Goal: Task Accomplishment & Management: Manage account settings

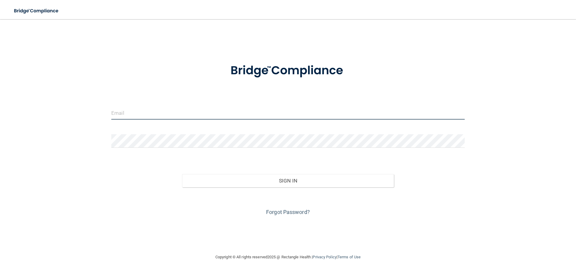
type input "[PERSON_NAME][EMAIL_ADDRESS][DOMAIN_NAME]"
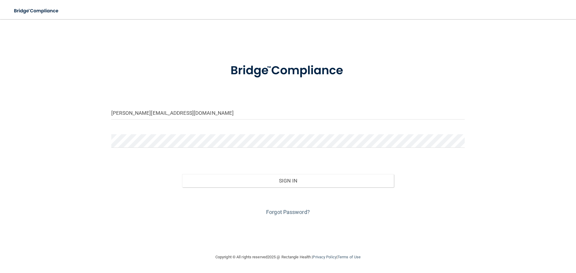
click at [362, 166] on div "Sign In" at bounding box center [288, 174] width 362 height 25
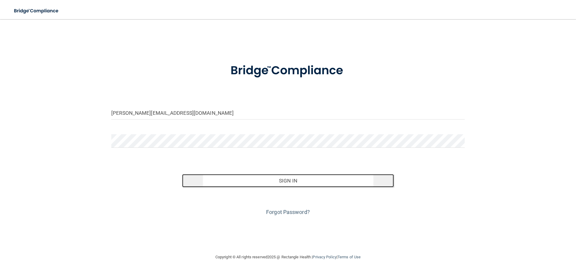
click at [358, 181] on button "Sign In" at bounding box center [288, 180] width 212 height 13
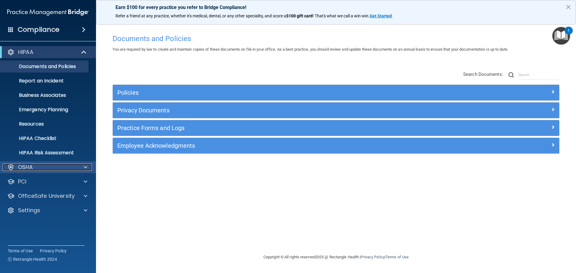
click at [84, 169] on span at bounding box center [86, 167] width 4 height 7
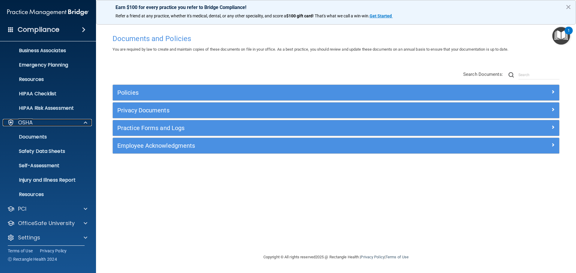
scroll to position [48, 0]
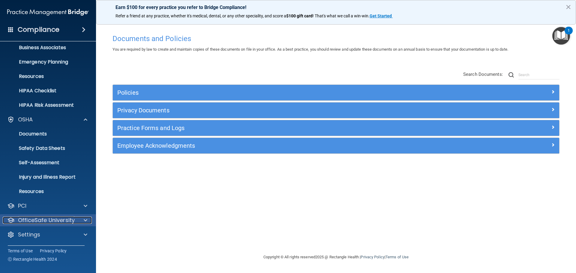
click at [83, 220] on div at bounding box center [84, 220] width 15 height 7
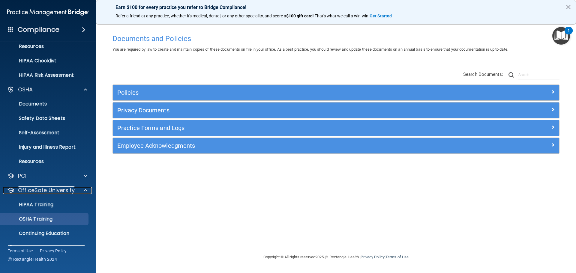
scroll to position [91, 0]
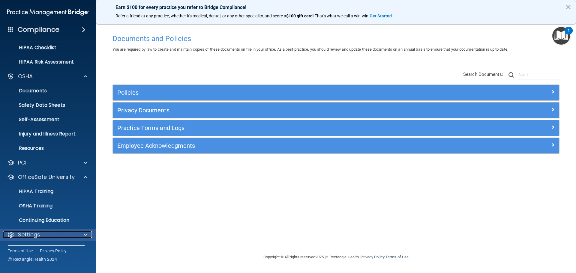
click at [83, 231] on div at bounding box center [84, 234] width 15 height 7
click at [263, 71] on div "Policies Select All (Unselect 0) Unselect All Print Selected (0) Acceptable Use…" at bounding box center [336, 113] width 456 height 96
click at [38, 236] on p "Settings" at bounding box center [29, 234] width 22 height 7
click at [85, 234] on span at bounding box center [86, 234] width 4 height 7
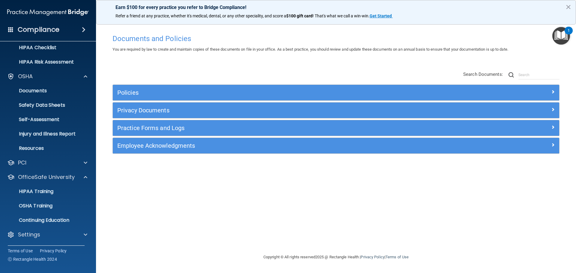
click at [253, 71] on div "Policies Select All (Unselect 0) Unselect All Print Selected (0) Acceptable Use…" at bounding box center [336, 113] width 456 height 96
click at [185, 61] on div "Documents and Policies You are required by law to create and maintain copies of…" at bounding box center [336, 142] width 456 height 223
click at [315, 182] on div "Documents and Policies You are required by law to create and maintain copies of…" at bounding box center [336, 142] width 456 height 223
click at [203, 76] on div "Policies Select All (Unselect 0) Unselect All Print Selected (0) Acceptable Use…" at bounding box center [336, 113] width 456 height 96
